Goal: Task Accomplishment & Management: Complete application form

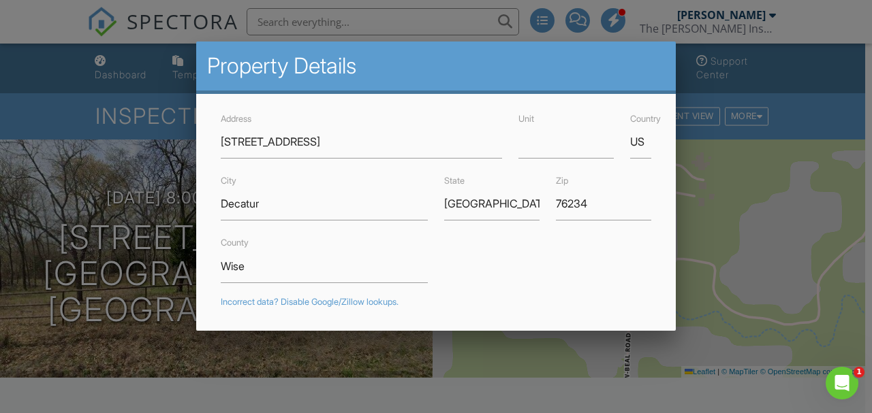
click at [127, 64] on div at bounding box center [436, 190] width 872 height 517
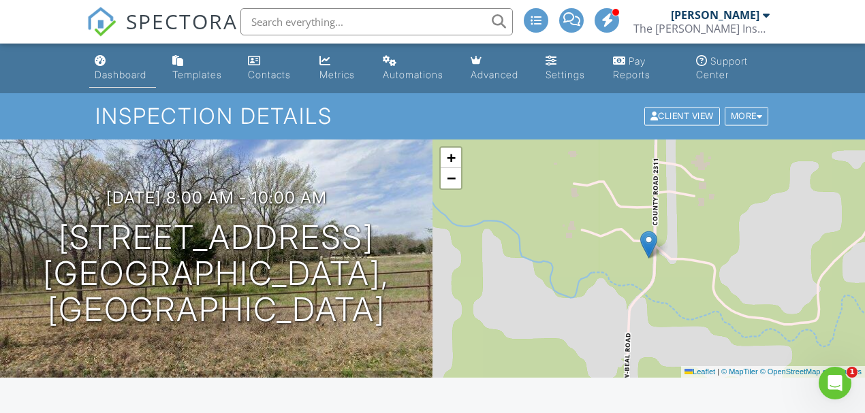
click at [129, 72] on div "Dashboard" at bounding box center [121, 75] width 52 height 12
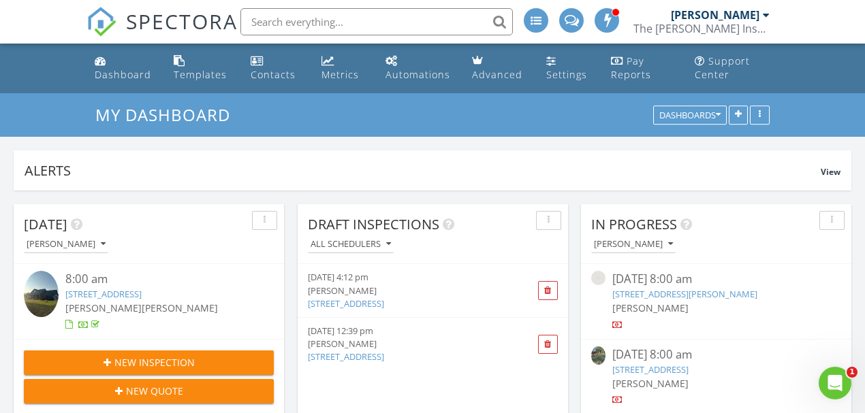
click at [170, 361] on span "New Inspection" at bounding box center [154, 363] width 80 height 14
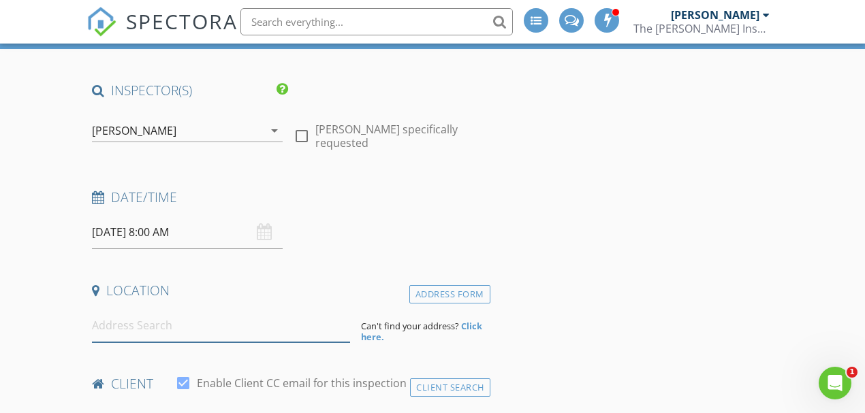
click at [153, 330] on input at bounding box center [221, 325] width 258 height 33
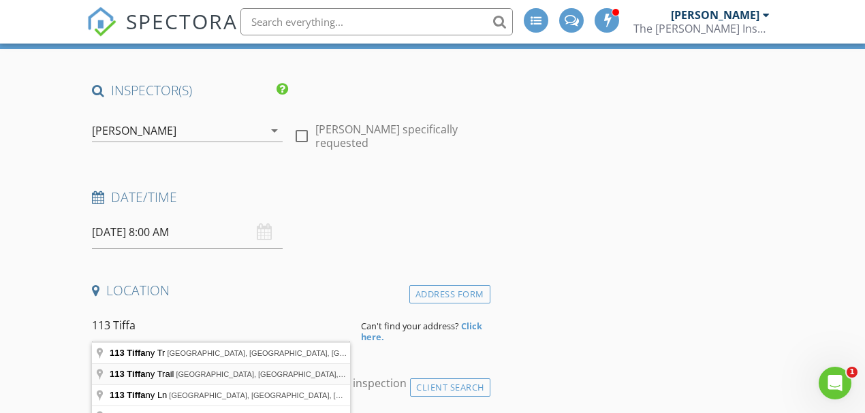
type input "113 Tiffany Trail, Decatur, TX, USA"
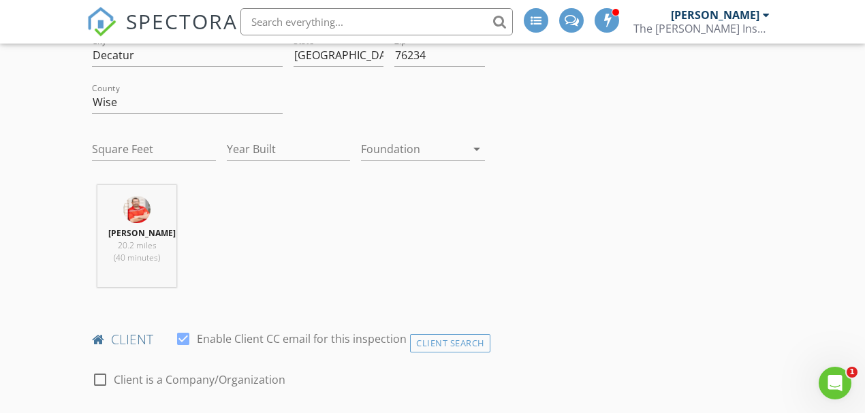
scroll to position [545, 0]
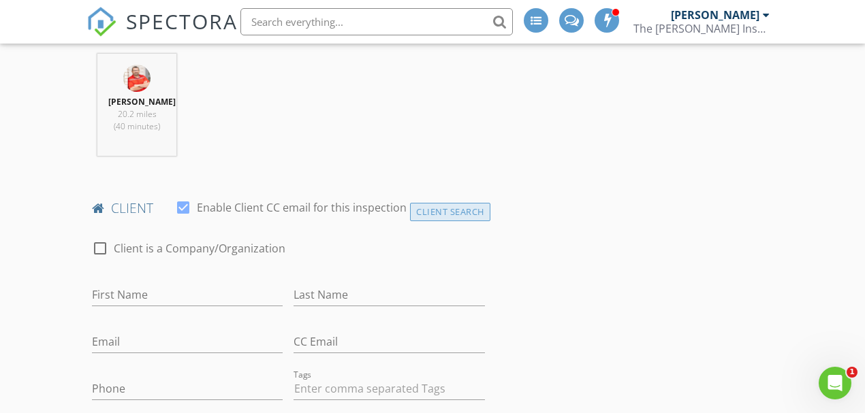
click at [437, 214] on div "Client Search" at bounding box center [450, 212] width 80 height 18
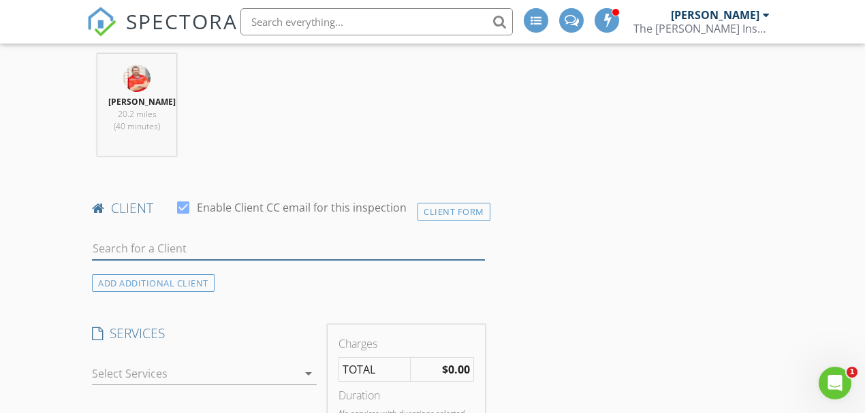
click at [121, 249] on input "text" at bounding box center [288, 249] width 393 height 22
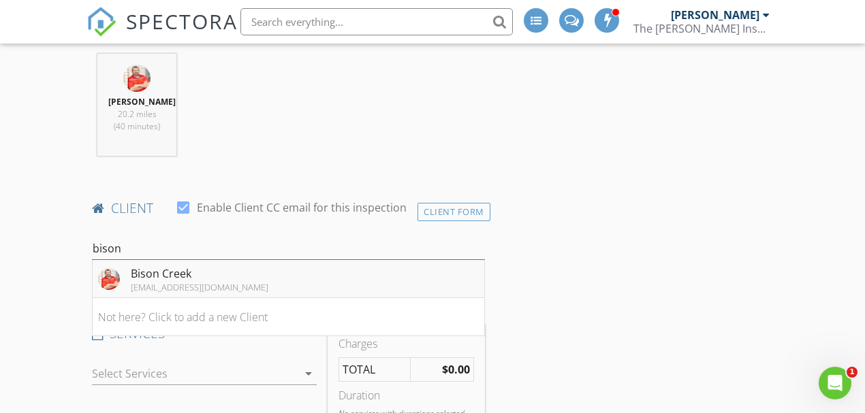
type input "bison"
click at [128, 285] on div "Bison Creek jwells@thewellsinspectiongroup.com" at bounding box center [183, 279] width 170 height 27
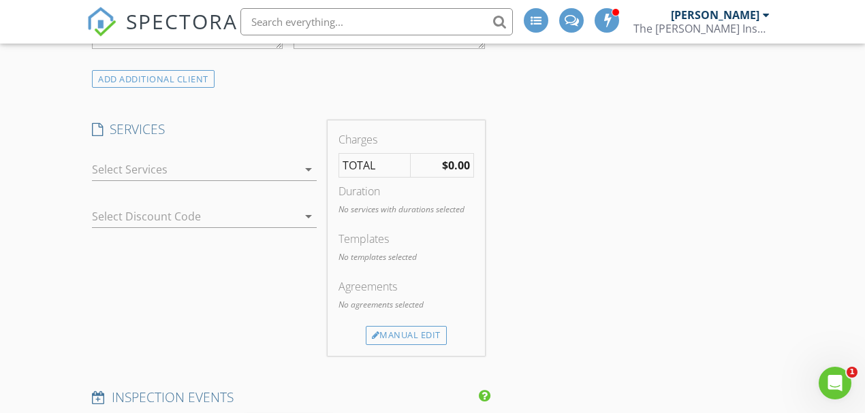
scroll to position [999, 0]
click at [197, 169] on div at bounding box center [195, 167] width 206 height 22
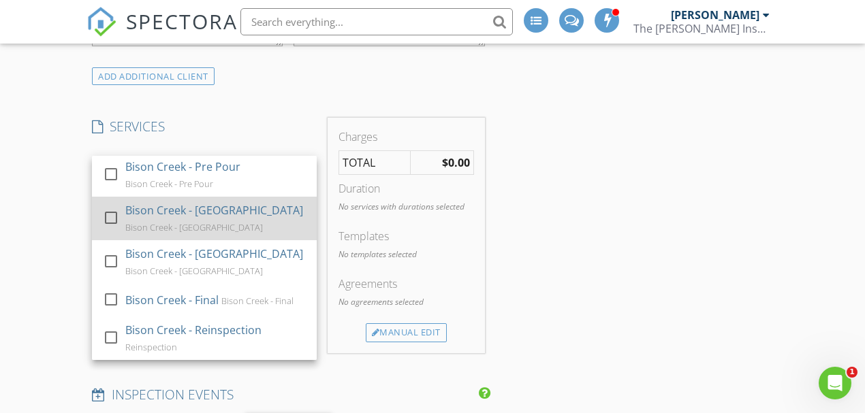
scroll to position [1385, 0]
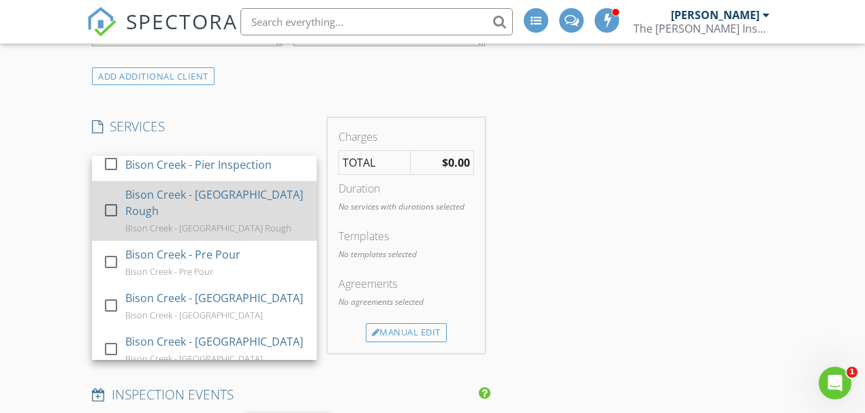
click at [230, 234] on div "Bison Creek - [GEOGRAPHIC_DATA] Rough" at bounding box center [208, 228] width 166 height 11
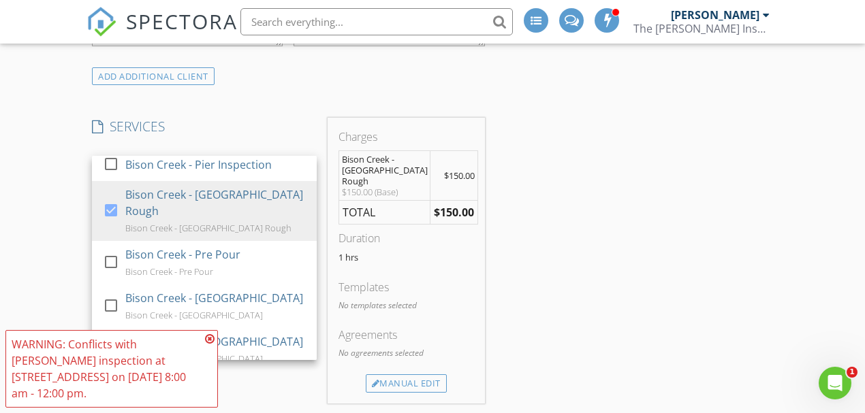
click at [208, 340] on icon at bounding box center [210, 339] width 10 height 11
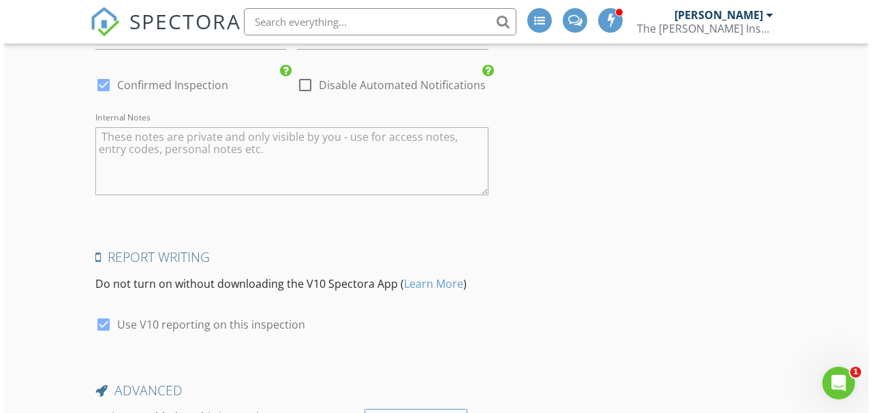
scroll to position [2199, 0]
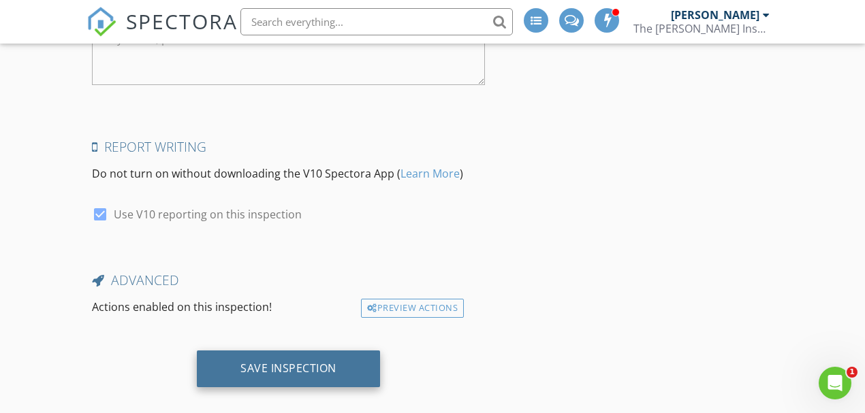
click at [250, 362] on div "Save Inspection" at bounding box center [288, 369] width 96 height 14
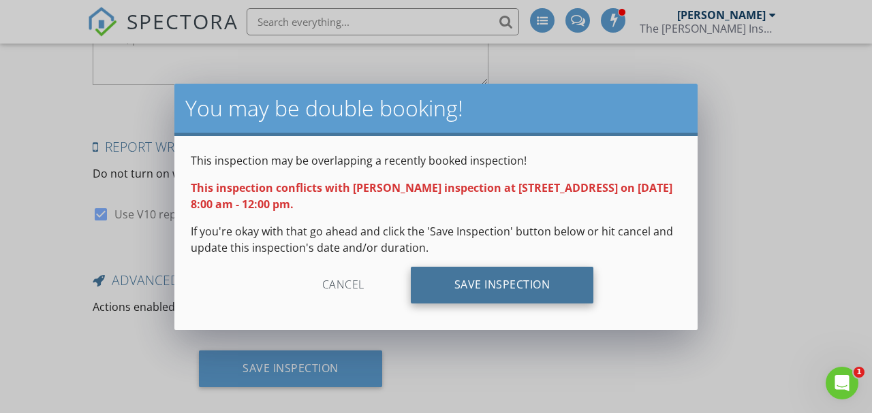
click at [520, 287] on div "Save Inspection" at bounding box center [502, 285] width 183 height 37
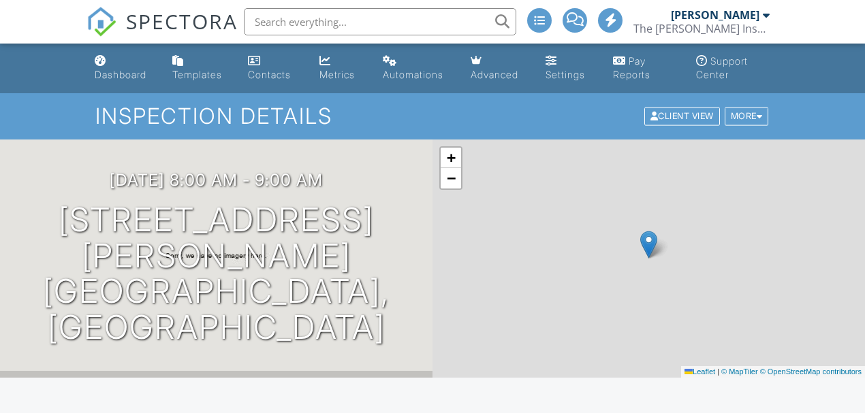
click at [430, 23] on input "text" at bounding box center [380, 21] width 272 height 27
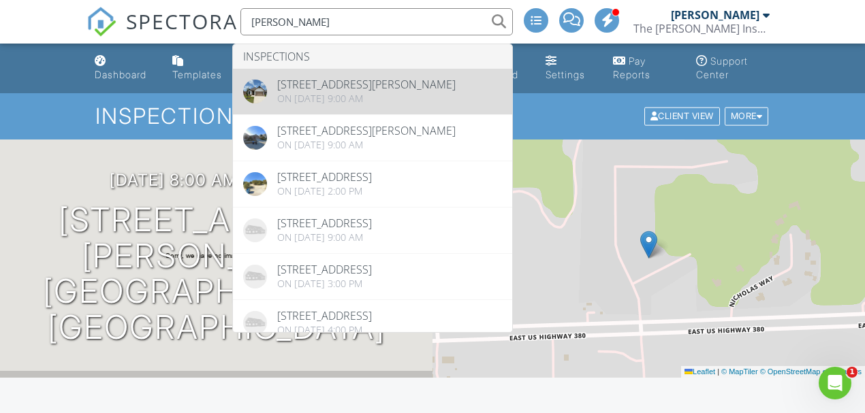
type input "amanda"
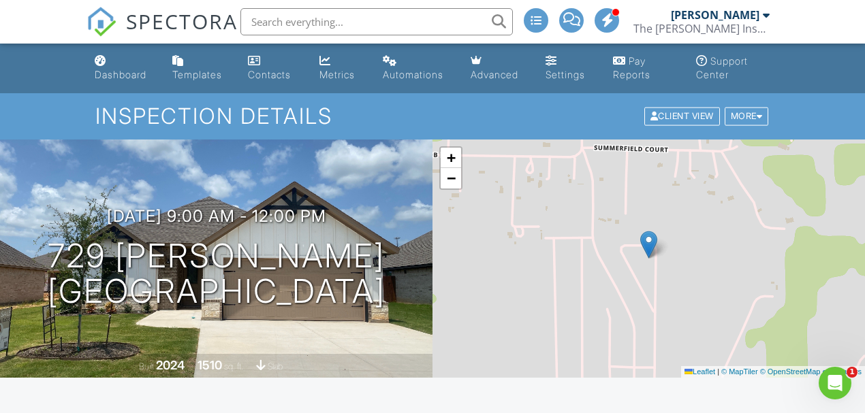
click at [308, 26] on input "text" at bounding box center [376, 21] width 272 height 27
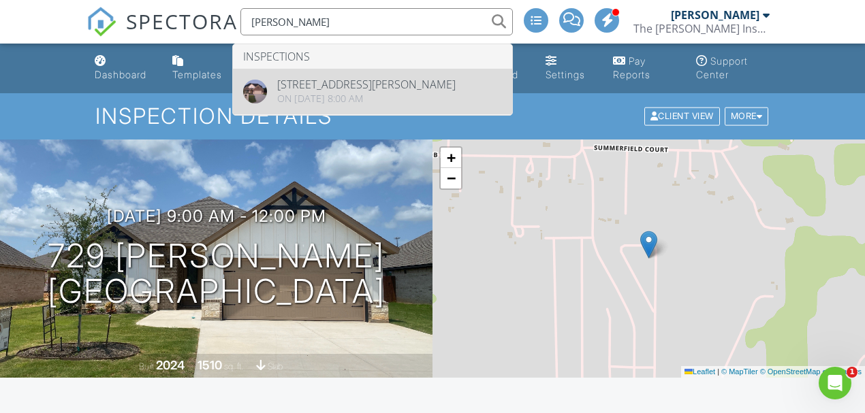
type input "amanda scott"
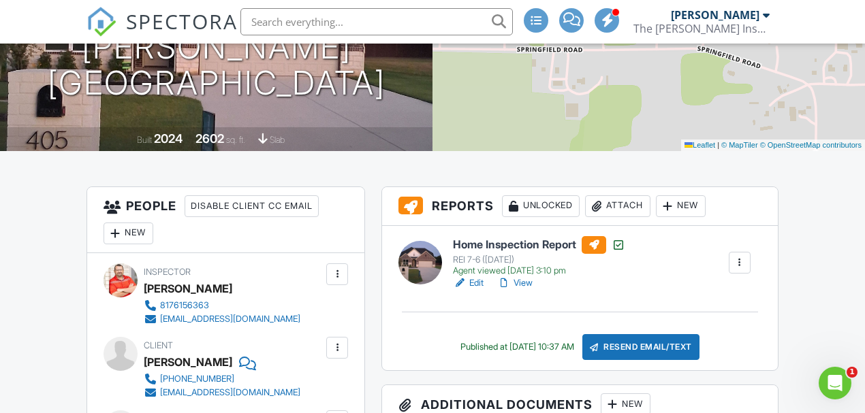
click at [527, 285] on link "View" at bounding box center [514, 284] width 35 height 14
